Goal: Task Accomplishment & Management: Manage account settings

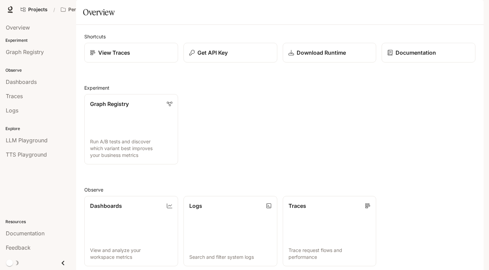
click at [366, 11] on span "Character Studio" at bounding box center [353, 9] width 38 height 8
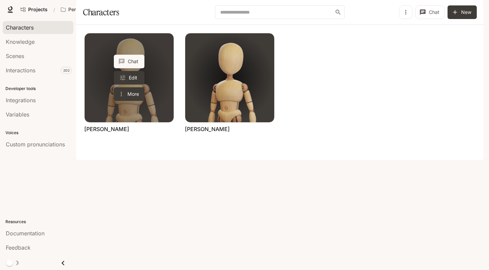
click at [91, 133] on link "[PERSON_NAME]" at bounding box center [106, 128] width 45 height 7
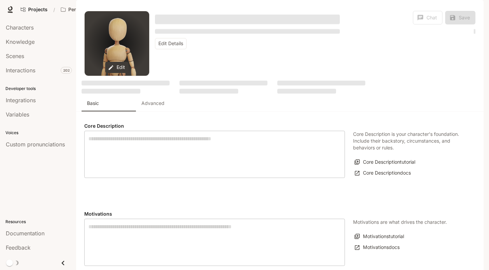
type textarea "**********"
type input "*"
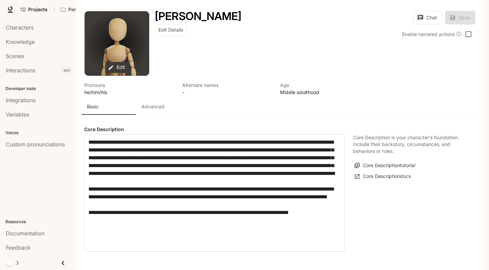
type input "**********"
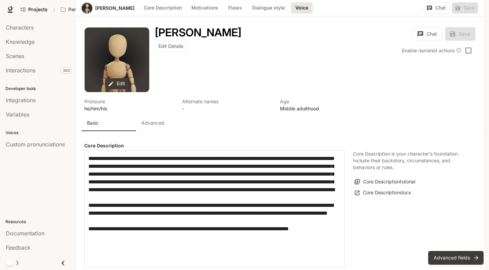
scroll to position [720, 0]
click at [455, 255] on button "Advanced fields" at bounding box center [455, 258] width 55 height 14
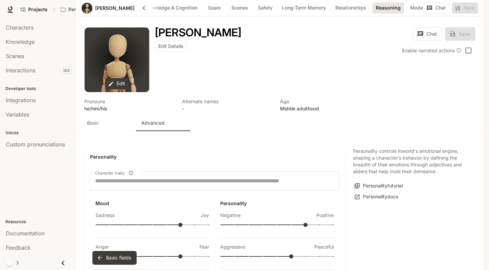
scroll to position [1213, 0]
click at [406, 14] on button "Model & Prompt" at bounding box center [427, 7] width 43 height 11
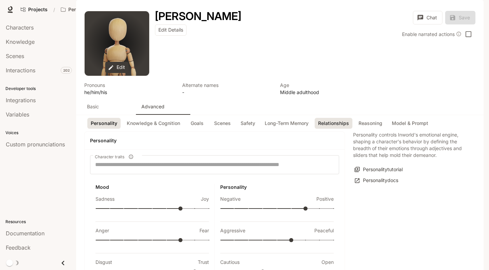
scroll to position [0, 0]
click at [397, 129] on button "Model & Prompt" at bounding box center [409, 123] width 43 height 11
click at [363, 75] on div "[PERSON_NAME] Edit Details Chat Save Enable narrated actions" at bounding box center [312, 43] width 326 height 65
click at [411, 129] on button "Model & Prompt" at bounding box center [409, 123] width 43 height 11
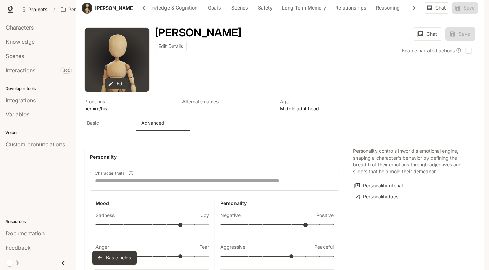
scroll to position [1281, 0]
click at [287, 14] on button "Long-Term Memory" at bounding box center [303, 7] width 51 height 11
click at [332, 14] on button "Relationships" at bounding box center [351, 7] width 39 height 11
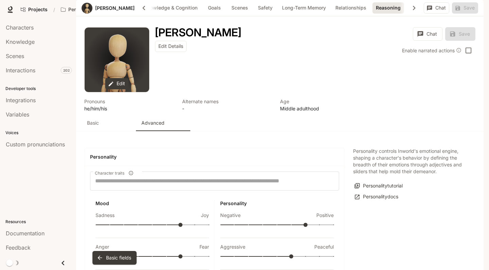
click at [406, 14] on button "Model & Prompt" at bounding box center [427, 7] width 43 height 11
click at [405, 14] on button "Model & Prompt" at bounding box center [427, 7] width 44 height 11
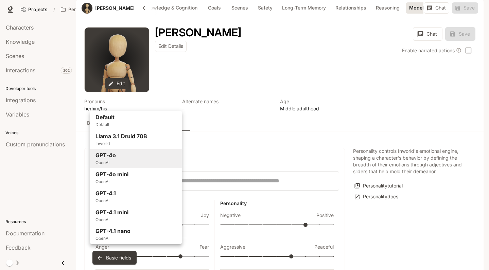
click at [150, 100] on body "Skip to main content Projects / Persona playground Character Studio Character S…" at bounding box center [244, 135] width 489 height 270
click at [238, 125] on div at bounding box center [244, 135] width 489 height 270
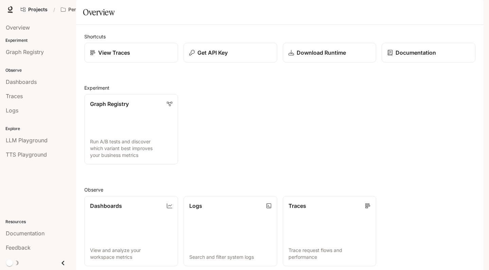
click at [347, 8] on span "Character Studio" at bounding box center [353, 9] width 38 height 8
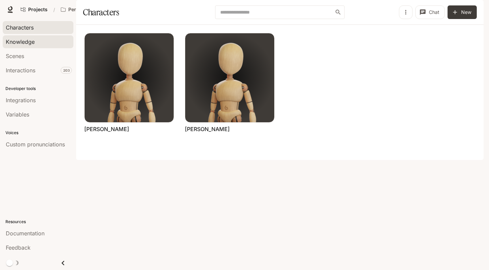
click at [37, 45] on div "Knowledge" at bounding box center [38, 42] width 65 height 8
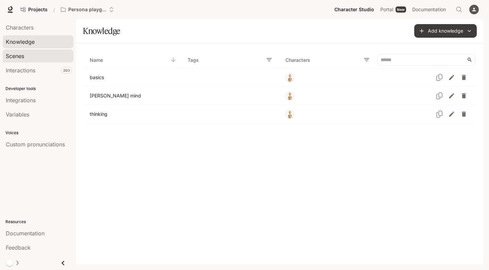
click at [37, 56] on div "Scenes" at bounding box center [38, 56] width 65 height 8
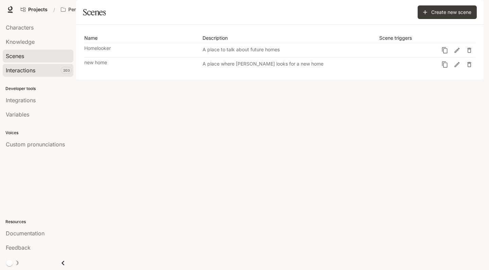
click at [41, 67] on div "Interactions" at bounding box center [38, 70] width 65 height 8
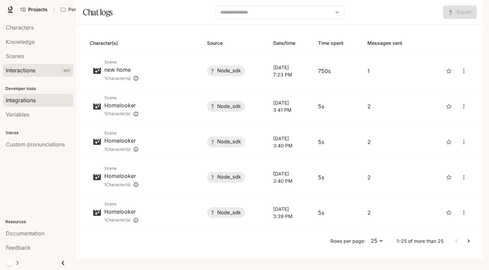
click at [41, 99] on div "Integrations" at bounding box center [38, 100] width 65 height 8
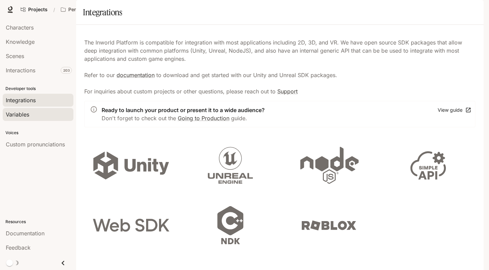
click at [37, 119] on link "Variables" at bounding box center [38, 114] width 71 height 13
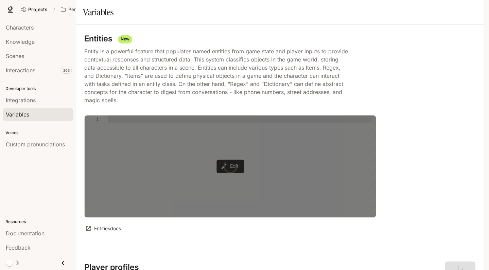
type textarea "**********"
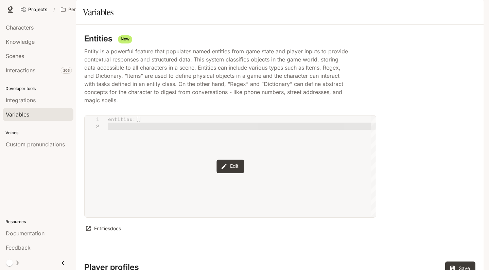
scroll to position [10, 0]
click at [57, 147] on span "Custom pronunciations" at bounding box center [35, 144] width 59 height 8
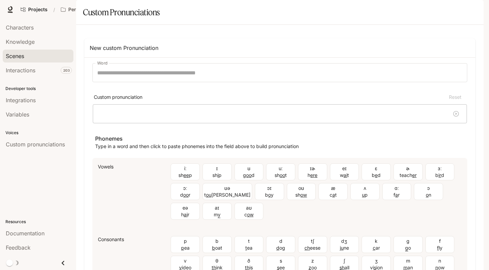
click at [32, 57] on div "Scenes" at bounding box center [38, 56] width 65 height 8
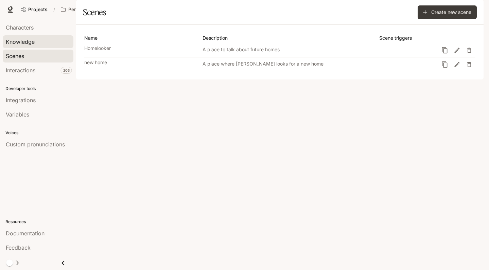
click at [34, 42] on span "Knowledge" at bounding box center [20, 42] width 29 height 8
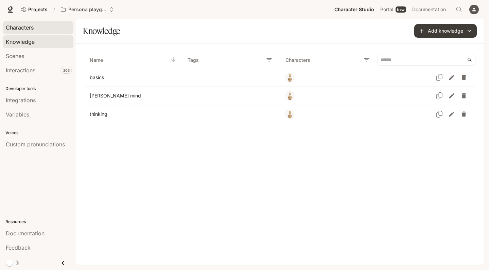
click at [40, 26] on div "Characters" at bounding box center [38, 27] width 65 height 8
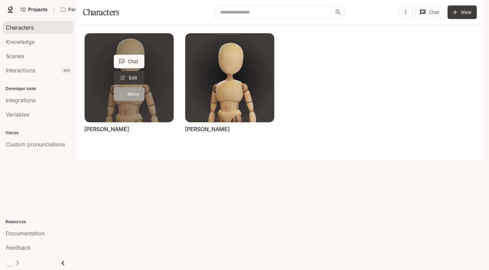
click at [134, 101] on button "More" at bounding box center [129, 94] width 31 height 14
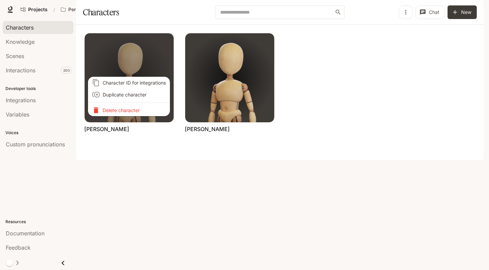
click at [123, 130] on div at bounding box center [244, 135] width 489 height 270
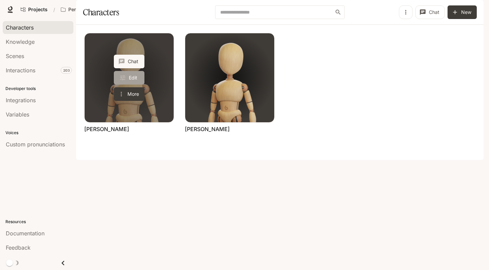
click at [133, 85] on link "Edit" at bounding box center [129, 78] width 31 height 14
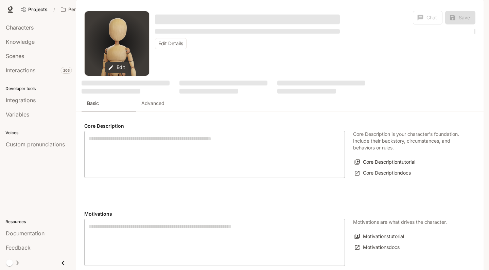
type textarea "**********"
type input "*"
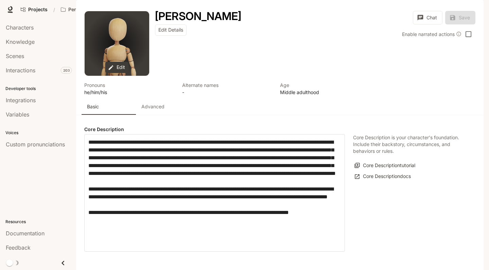
type input "**********"
click at [160, 110] on p "Advanced" at bounding box center [152, 106] width 23 height 7
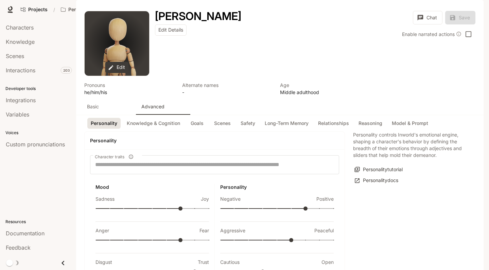
click at [373, 131] on ul "Personality Knowledge & Cognition Goals Scenes Safety Long-Term Memory Relation…" at bounding box center [259, 123] width 349 height 16
click at [342, 129] on button "Relationships" at bounding box center [333, 123] width 38 height 11
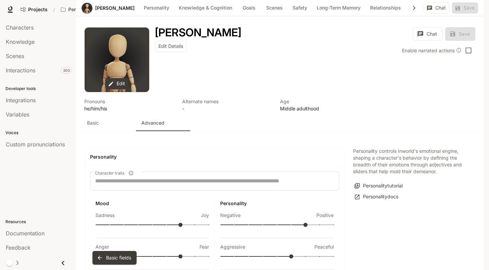
scroll to position [0, 35]
click at [406, 14] on button "Model & Prompt" at bounding box center [427, 7] width 43 height 11
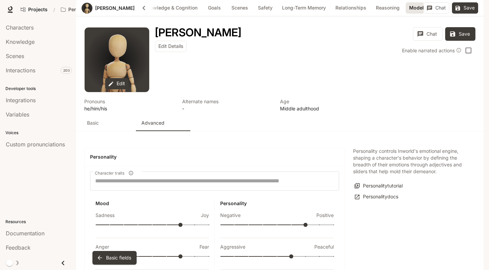
type textarea "**********"
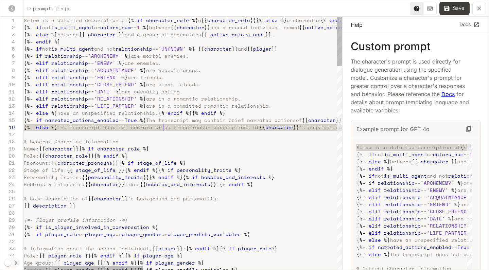
click at [164, 125] on span "The transcript does not contain stage directions" at bounding box center [130, 127] width 147 height 7
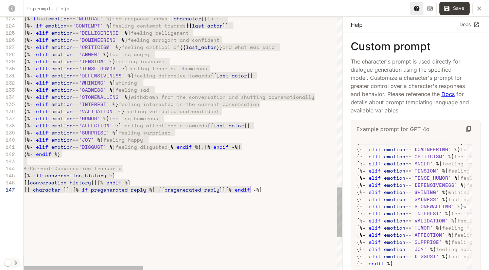
scroll to position [21, 96]
click at [261, 167] on div "# Current Conversation Transcript" at bounding box center [442, 168] width 837 height 7
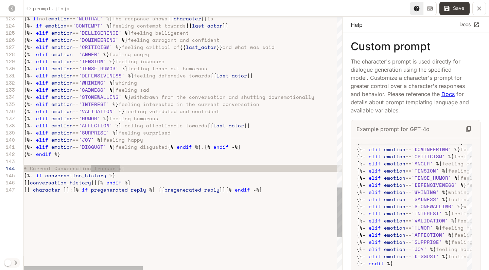
type textarea "**********"
